Goal: Find specific page/section: Find specific page/section

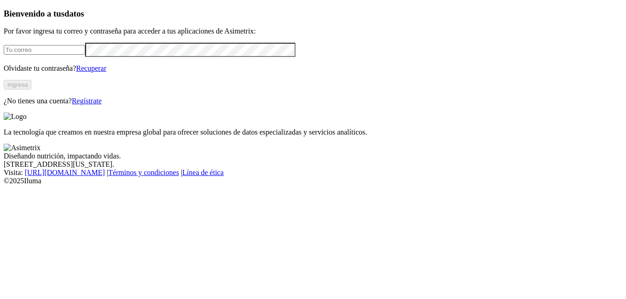
type input "[EMAIL_ADDRESS][DOMAIN_NAME]"
click at [31, 90] on button "Ingresa" at bounding box center [18, 85] width 28 height 10
